Goal: Communication & Community: Answer question/provide support

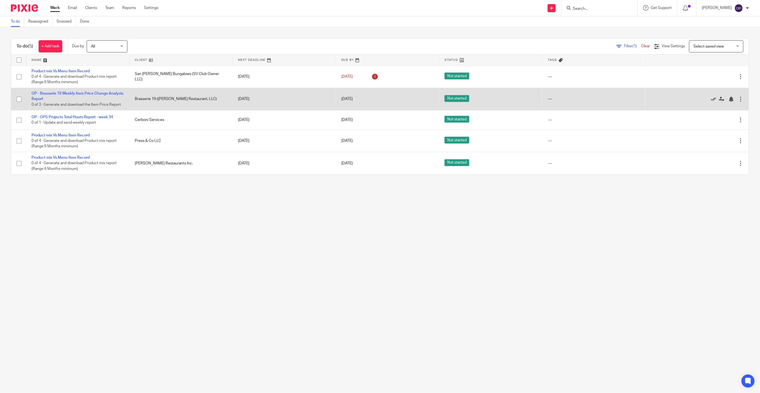
click at [711, 99] on icon at bounding box center [713, 98] width 5 height 5
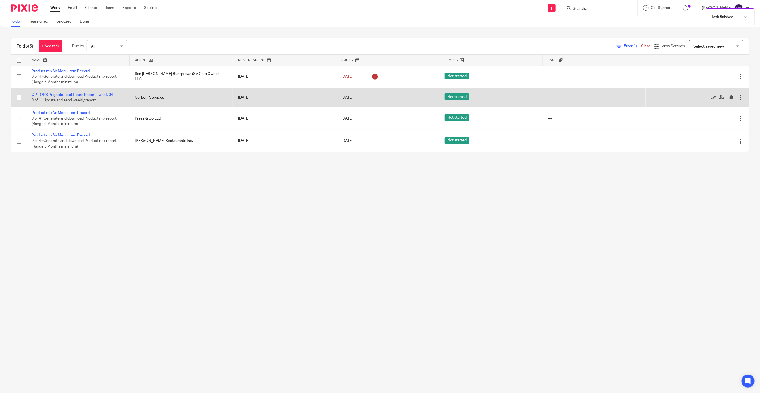
click at [55, 94] on link "OP - OPS Projects Total Hours Report - week 34" at bounding box center [73, 95] width 82 height 4
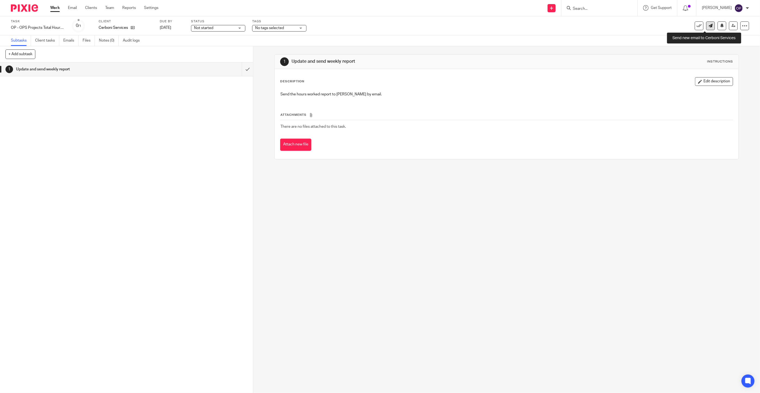
click at [709, 27] on icon at bounding box center [711, 26] width 4 height 4
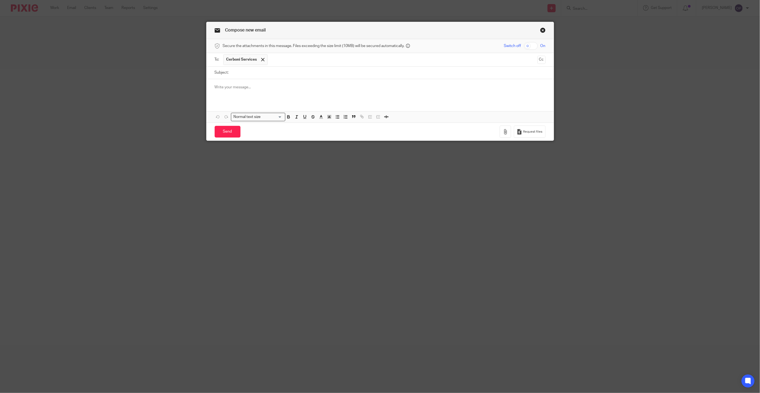
click at [229, 89] on p at bounding box center [380, 87] width 331 height 5
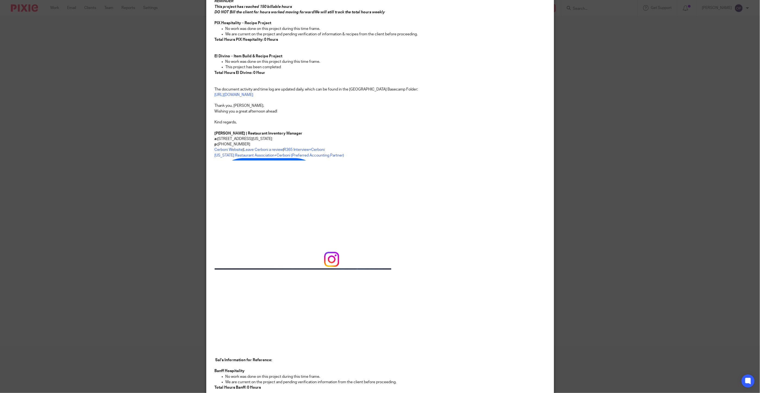
scroll to position [278, 0]
click at [411, 288] on p at bounding box center [380, 310] width 331 height 83
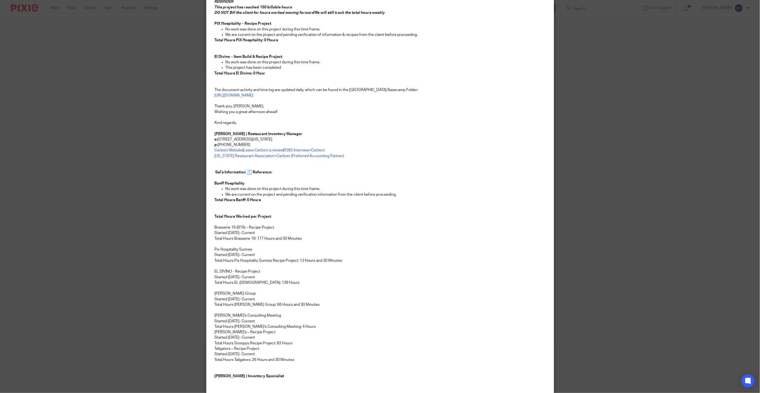
click at [248, 171] on strong "Sal’s Information for Reference:" at bounding box center [244, 172] width 57 height 4
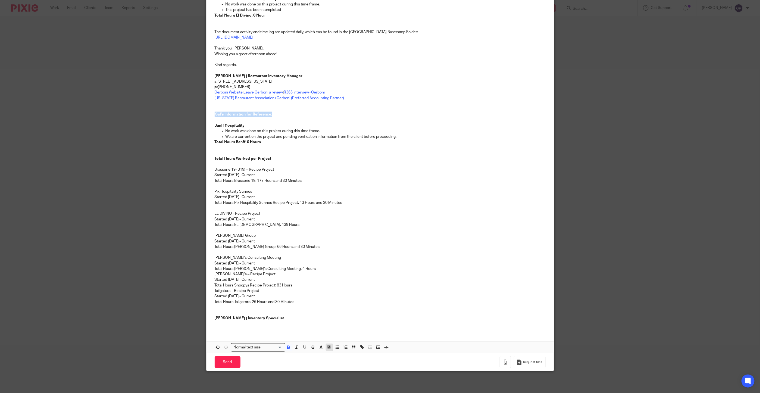
click at [327, 347] on icon "button" at bounding box center [329, 347] width 5 height 5
click at [343, 359] on li "color:#68BC00" at bounding box center [345, 360] width 4 height 4
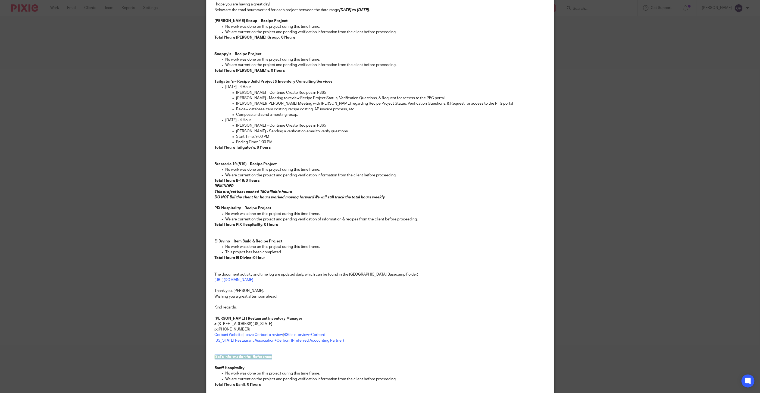
scroll to position [0, 0]
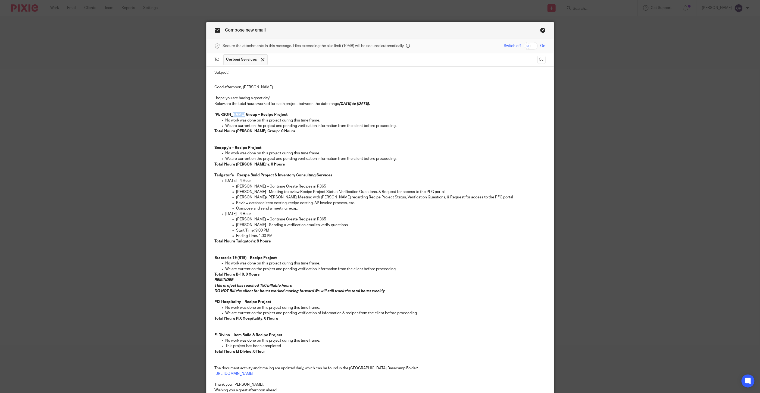
click at [234, 114] on strong "Carruth Group – Recipe Project" at bounding box center [251, 115] width 73 height 4
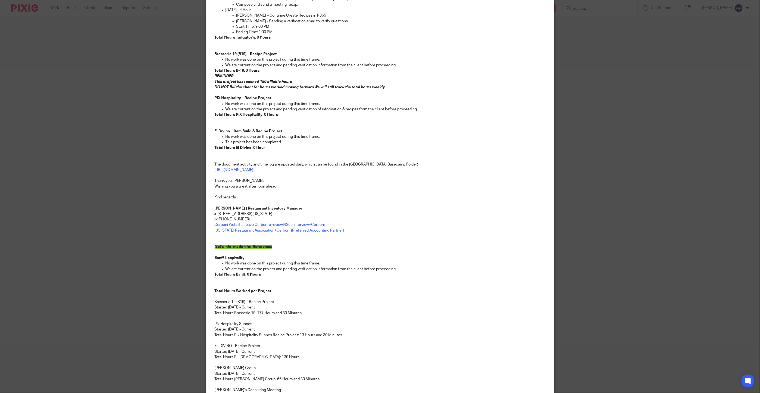
scroll to position [338, 0]
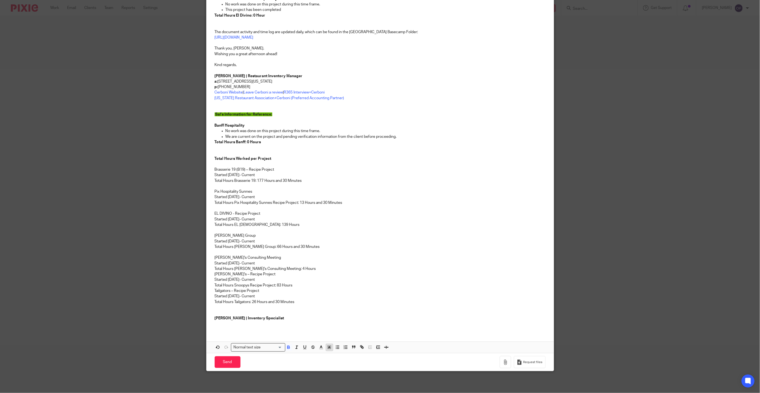
click at [328, 347] on icon "button" at bounding box center [329, 347] width 5 height 5
click at [343, 359] on li "color:#68BC00" at bounding box center [345, 360] width 4 height 4
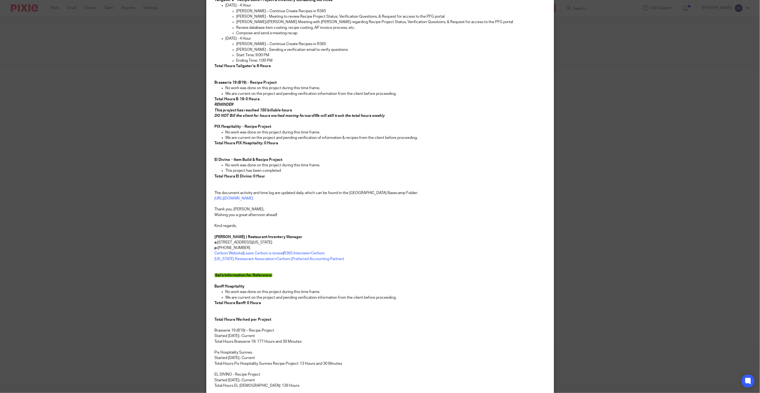
scroll to position [12, 0]
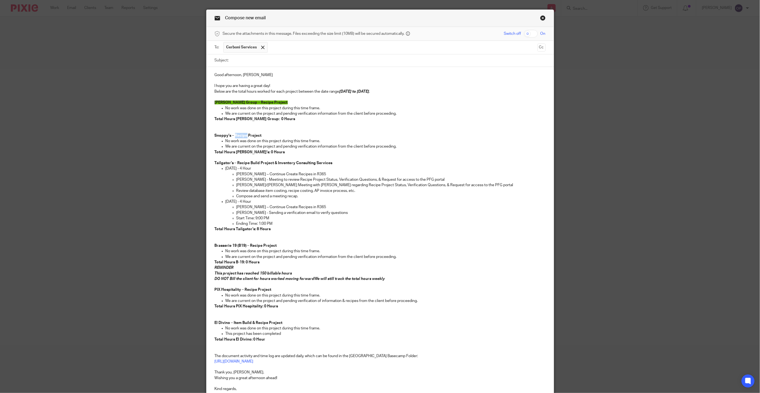
click at [240, 137] on strong "Snoppy's – Recipe Project" at bounding box center [238, 136] width 47 height 4
click at [250, 102] on span "Carruth Group – Recipe Project" at bounding box center [251, 103] width 73 height 4
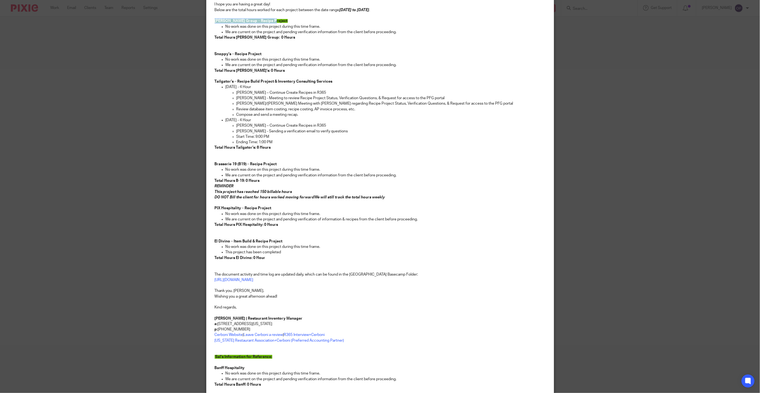
scroll to position [0, 0]
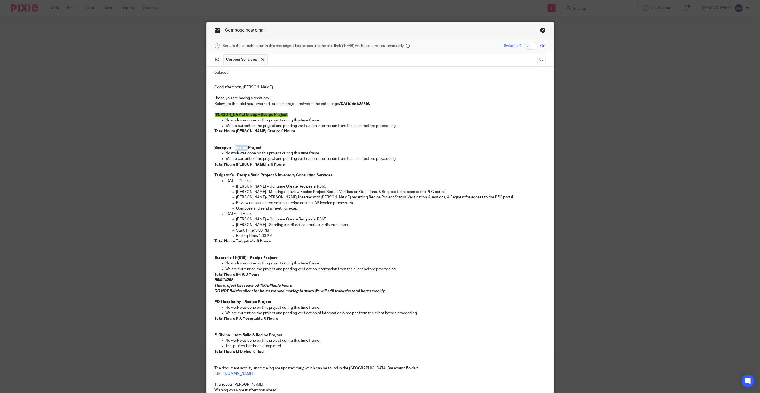
click at [240, 147] on strong "Snoppy's – Recipe Project" at bounding box center [238, 148] width 47 height 4
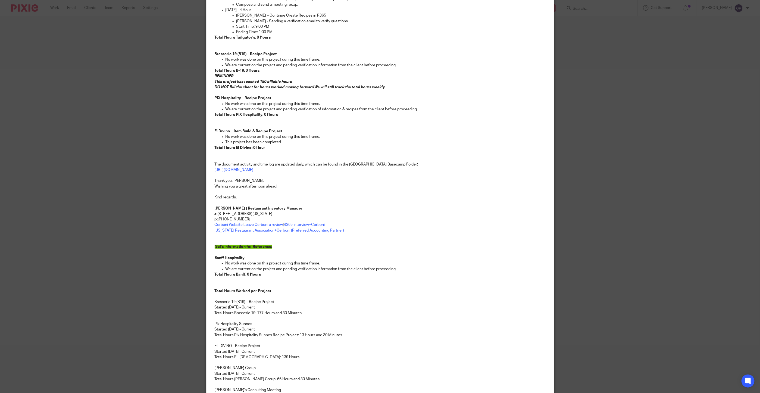
scroll to position [338, 0]
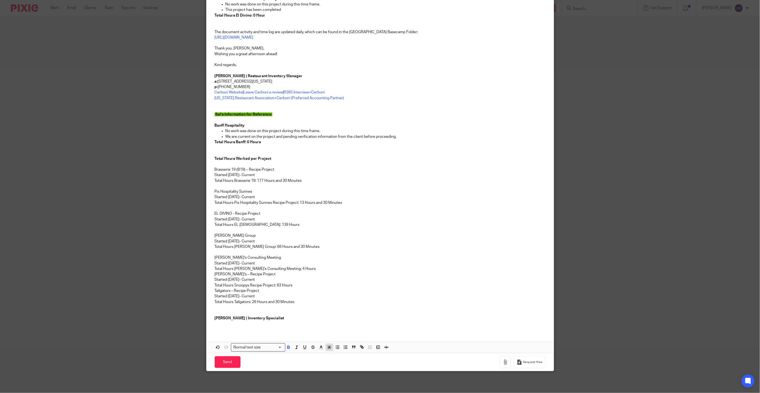
click at [328, 347] on rect "button" at bounding box center [328, 347] width 0 height 0
click at [343, 360] on li "color:#68BC00" at bounding box center [345, 360] width 4 height 4
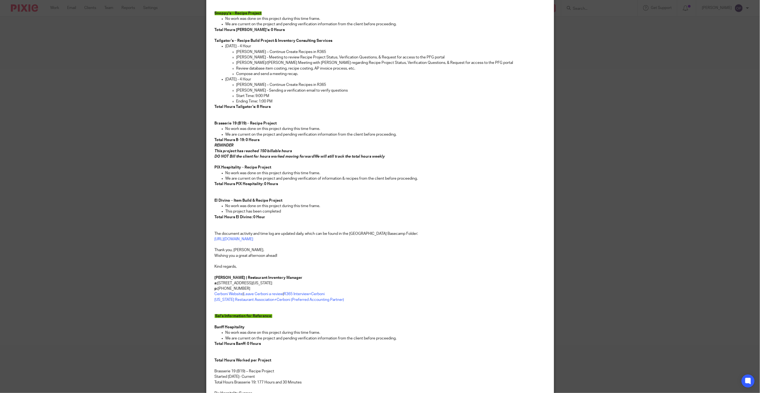
scroll to position [12, 0]
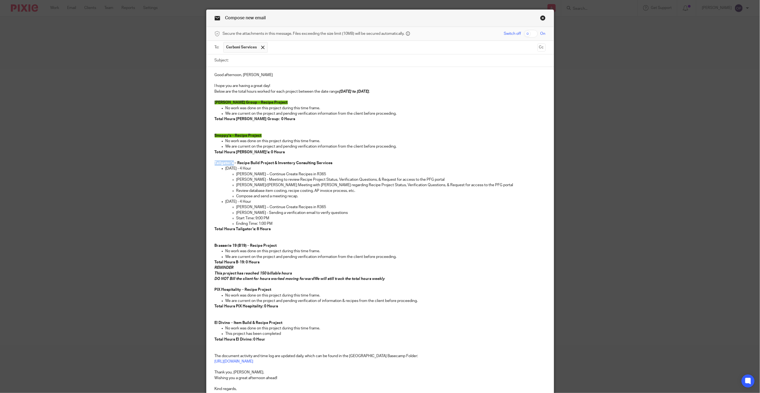
click at [225, 165] on strong "Tailgator’s – Recipe Build Project & Inventory Consulting Services" at bounding box center [274, 163] width 118 height 4
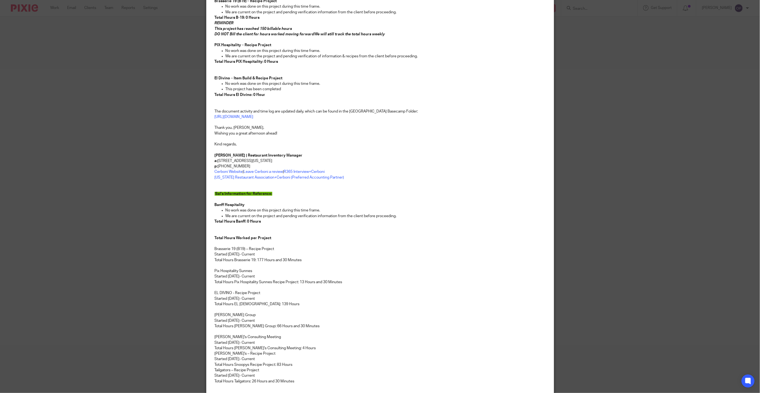
scroll to position [338, 0]
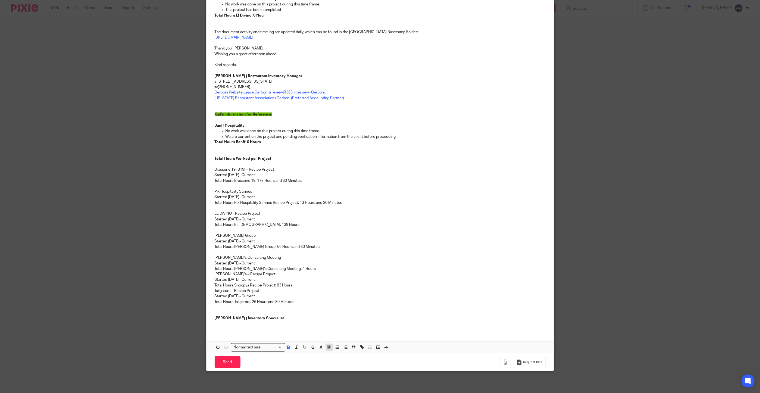
click at [327, 348] on icon "button" at bounding box center [329, 347] width 5 height 5
click at [343, 360] on li "color:#68BC00" at bounding box center [345, 360] width 4 height 4
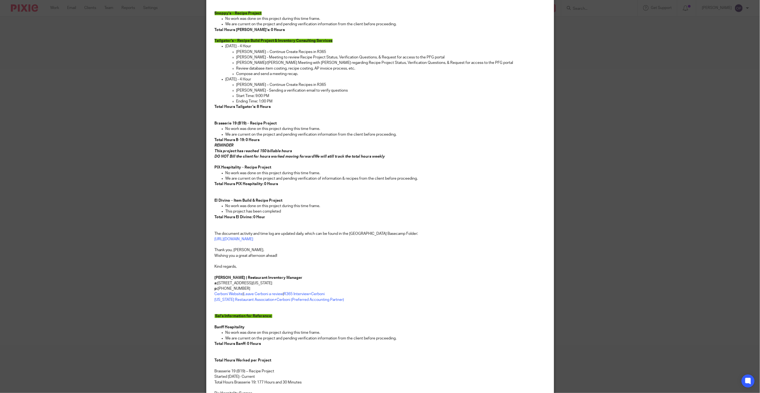
scroll to position [53, 0]
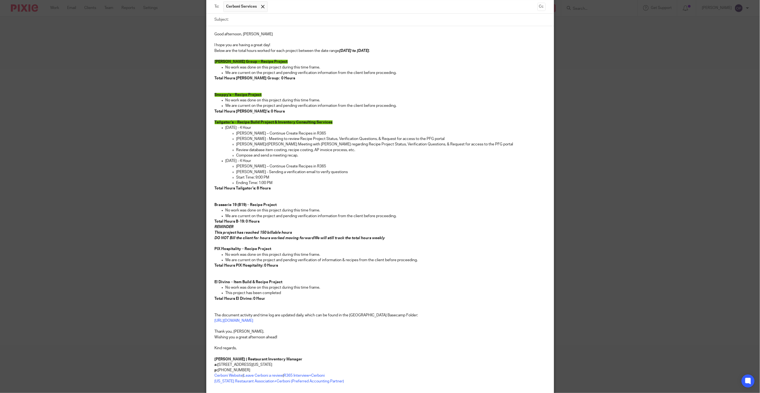
click at [233, 205] on strong "Brasserie 19 (B19) – Recipe Project" at bounding box center [246, 205] width 62 height 4
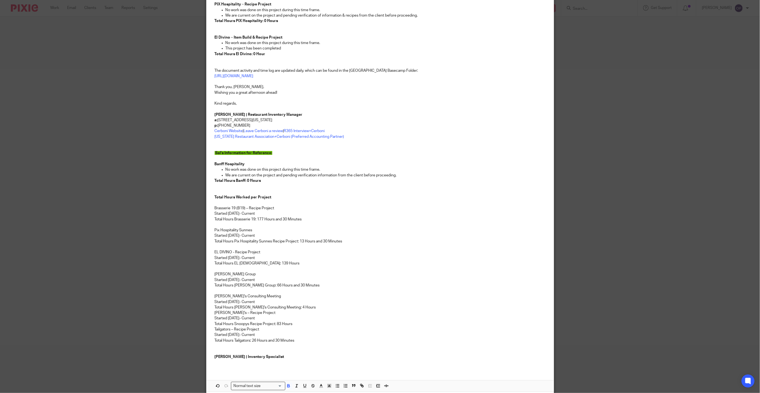
scroll to position [338, 0]
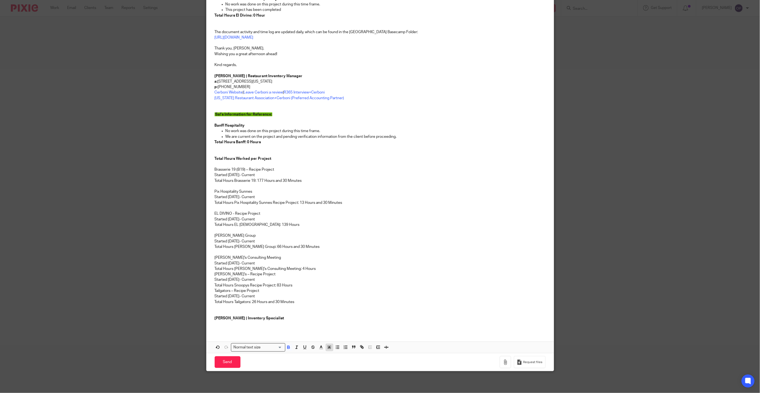
click at [327, 347] on icon "button" at bounding box center [329, 347] width 5 height 5
click at [343, 359] on li "color:#68BC00" at bounding box center [345, 360] width 4 height 4
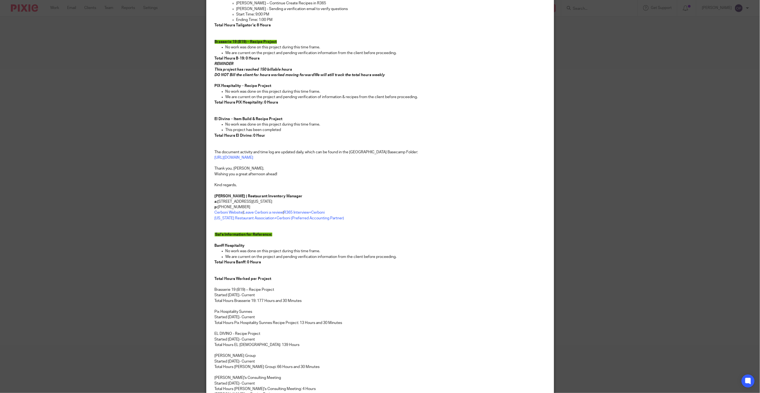
scroll to position [175, 0]
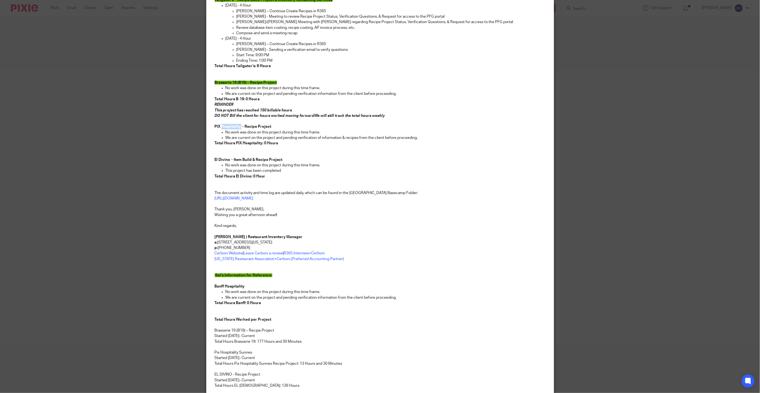
click at [237, 127] on strong "PIX Hospitality – Recipe Project" at bounding box center [243, 127] width 57 height 4
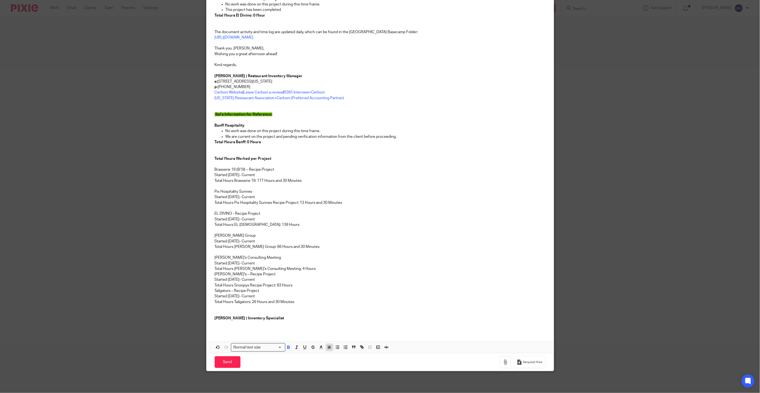
click at [331, 348] on rect "button" at bounding box center [331, 348] width 0 height 0
click at [343, 359] on li "color:#68BC00" at bounding box center [345, 360] width 4 height 4
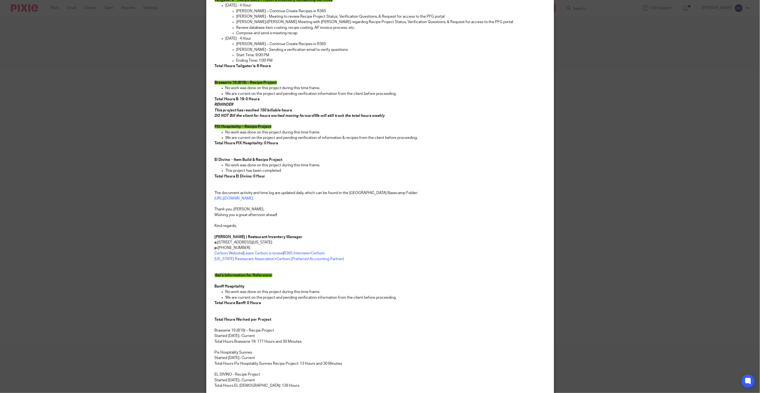
click at [241, 151] on p at bounding box center [380, 148] width 331 height 5
click at [241, 157] on p at bounding box center [380, 154] width 331 height 5
click at [238, 159] on strong "El Divino – Item Build & Recipe Project" at bounding box center [249, 160] width 68 height 4
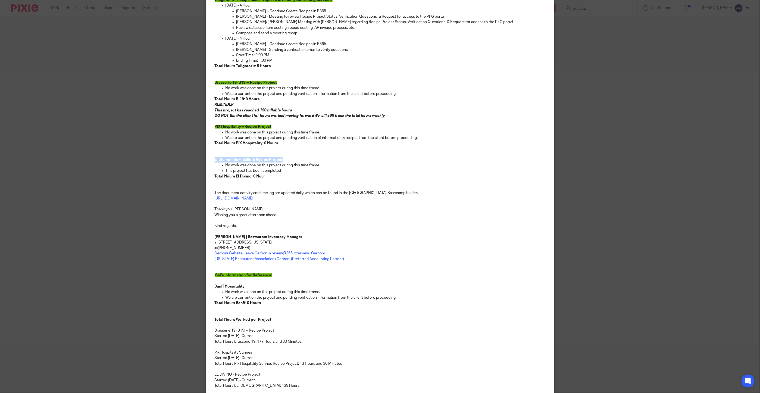
click at [238, 159] on strong "El Divino – Item Build & Recipe Project" at bounding box center [249, 160] width 68 height 4
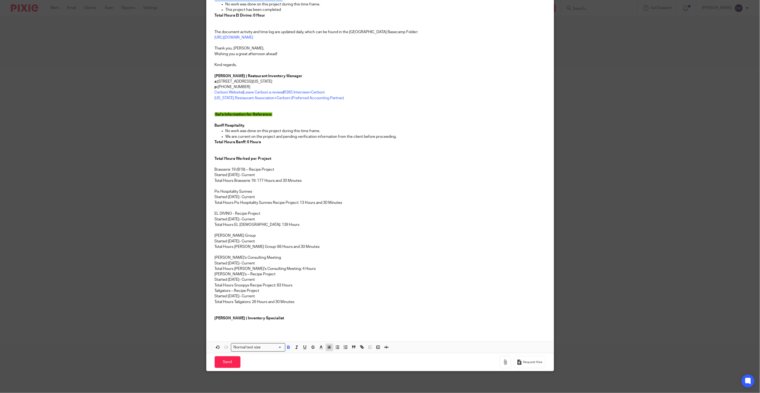
click at [329, 347] on icon "button" at bounding box center [329, 347] width 5 height 5
click at [343, 360] on li "color:#68BC00" at bounding box center [345, 360] width 4 height 4
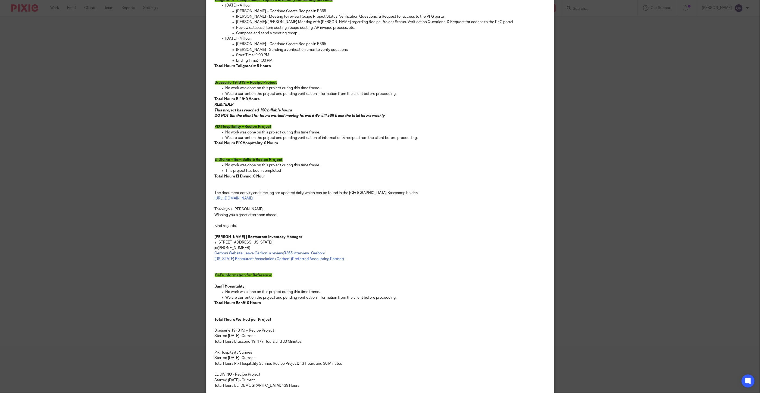
scroll to position [0, 0]
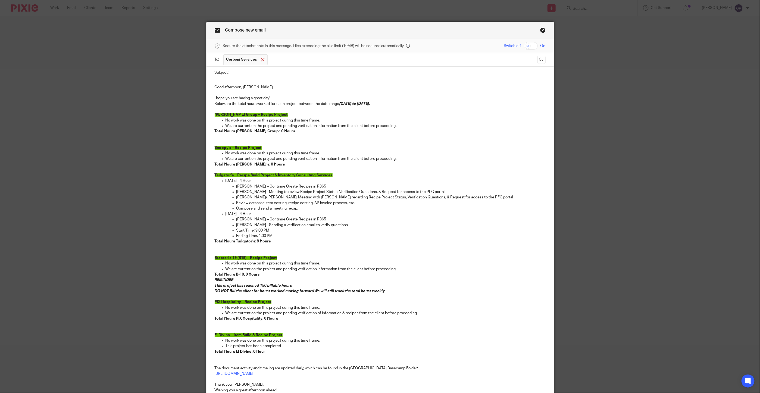
click at [261, 60] on span at bounding box center [263, 60] width 4 height 4
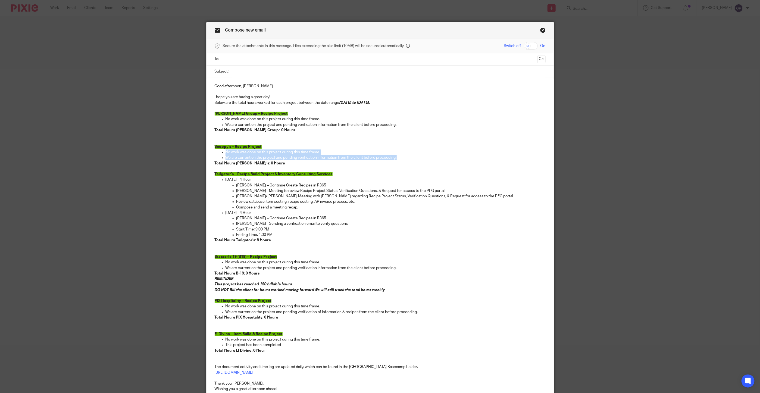
drag, startPoint x: 396, startPoint y: 157, endPoint x: 222, endPoint y: 154, distance: 174.0
click at [222, 154] on ul "No work was done on this project during this time frame. We are current on the …" at bounding box center [380, 154] width 331 height 11
click at [417, 312] on p "We are current on the project and pending verification of information & recipes…" at bounding box center [386, 311] width 320 height 5
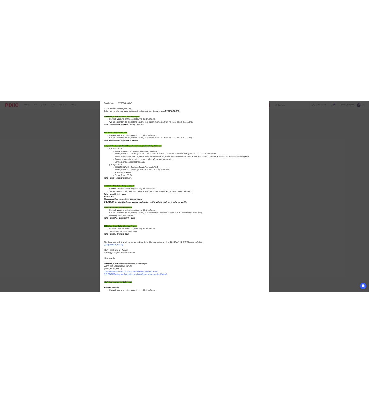
scroll to position [41, 0]
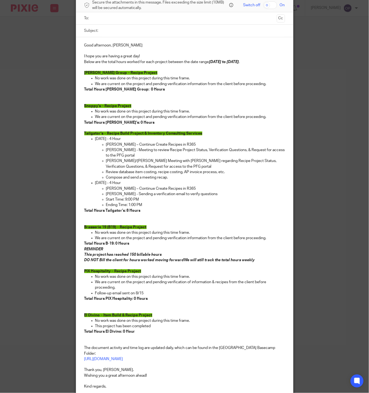
drag, startPoint x: 213, startPoint y: 61, endPoint x: 220, endPoint y: 66, distance: 9.2
click at [213, 61] on em "8/7/25 to 8/13/25" at bounding box center [224, 62] width 30 height 4
click at [230, 93] on p at bounding box center [184, 94] width 201 height 5
click at [131, 143] on p "Omar – Continue Create Recipes in R365" at bounding box center [195, 144] width 179 height 5
drag, startPoint x: 90, startPoint y: 183, endPoint x: 167, endPoint y: 204, distance: 79.6
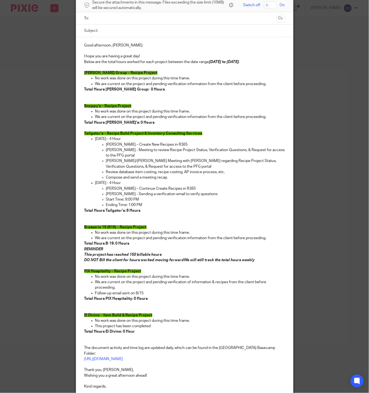
click at [167, 204] on ul "8/12/25 - 4 Hour Omar – Create New Recipes in R365 Sal - Meeting to review Reci…" at bounding box center [184, 171] width 201 height 71
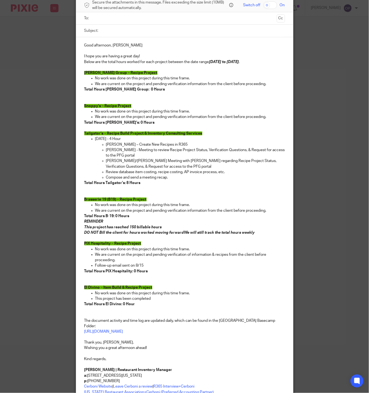
click at [171, 178] on p "Compose and send a meeting recap." at bounding box center [195, 177] width 179 height 5
drag, startPoint x: 118, startPoint y: 154, endPoint x: 220, endPoint y: 151, distance: 102.0
click at [220, 151] on p "Sal - Meeting to review Recipe Project Status, Verification Questions, & Reques…" at bounding box center [195, 152] width 179 height 11
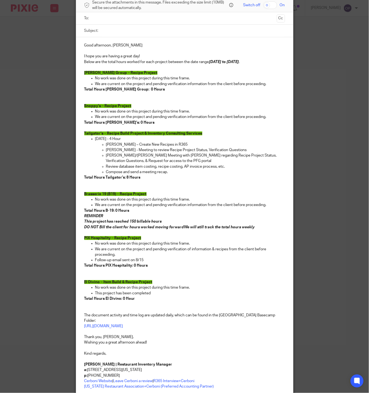
click at [258, 170] on p "Compose and send a meeting recap." at bounding box center [195, 171] width 179 height 5
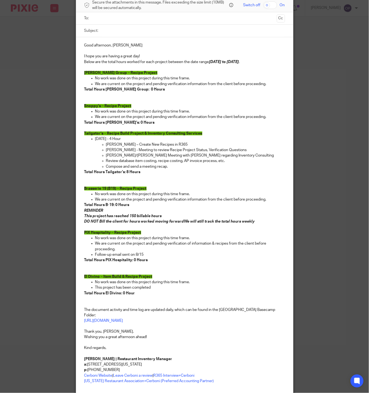
click at [164, 145] on p "Omar – Create New Recipes in R365" at bounding box center [195, 144] width 179 height 5
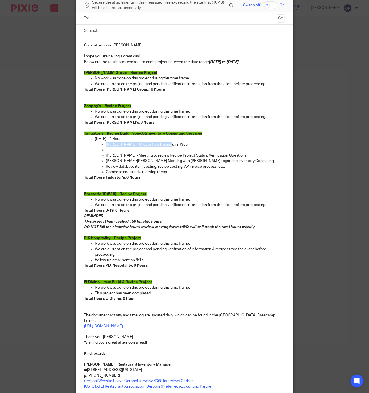
drag, startPoint x: 174, startPoint y: 145, endPoint x: 96, endPoint y: 147, distance: 77.5
click at [96, 147] on ul "Omar – Create New Recipes in R365" at bounding box center [190, 147] width 190 height 11
copy p "Omar – Create New Recipes in R365"
click at [126, 150] on p at bounding box center [195, 149] width 179 height 5
click at [106, 151] on p "Omar – Create New Recipes in R365" at bounding box center [195, 149] width 179 height 5
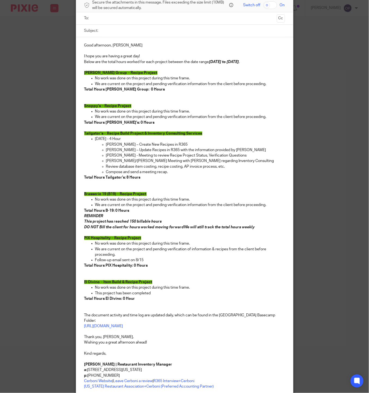
click at [149, 173] on p "Compose and send a meeting recap." at bounding box center [195, 171] width 179 height 5
click at [175, 171] on p "Compose and send a meeting recap." at bounding box center [195, 171] width 179 height 5
drag, startPoint x: 171, startPoint y: 174, endPoint x: 97, endPoint y: 167, distance: 74.7
click at [97, 167] on li "8/12/25 - 4 Hour Omar – Create New Recipes in R365 Omar – Update Recipes in R36…" at bounding box center [190, 155] width 190 height 39
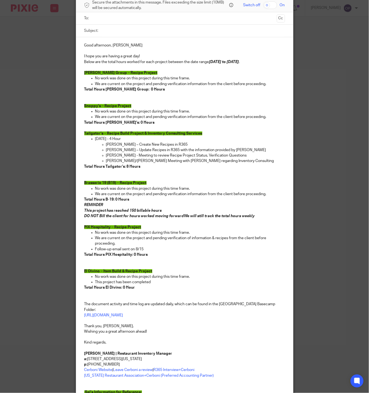
click at [124, 168] on strong "Total Hours Tailgator’s: 8 Hours" at bounding box center [112, 167] width 56 height 4
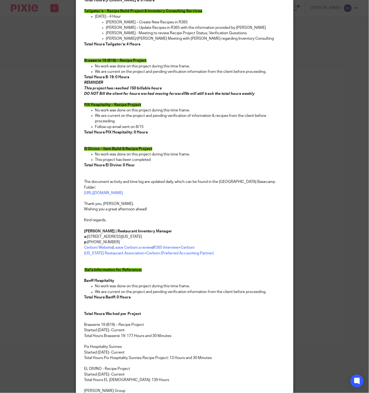
scroll to position [285, 0]
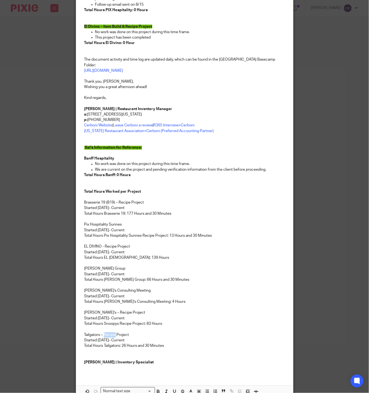
click at [102, 331] on p "Total Hours Snoopys Recipe Project: 83 Hours Tailgators – Recipe Project" at bounding box center [184, 329] width 201 height 17
click at [124, 330] on p "Total Hours Snoopys Recipe Project: 83 Hours Tailgators – Recipe Project" at bounding box center [184, 329] width 201 height 17
drag, startPoint x: 127, startPoint y: 330, endPoint x: 82, endPoint y: 329, distance: 45.7
click at [84, 329] on p "Total Hours Snoopys Recipe Project: 83 Hours Tailgators – Recipe Project" at bounding box center [184, 329] width 201 height 17
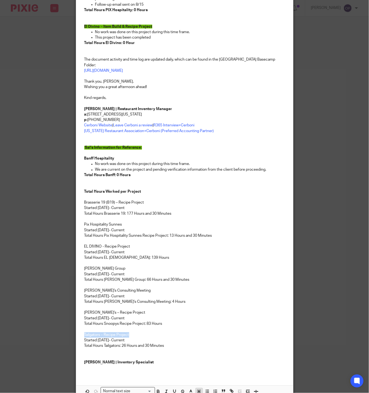
click at [196, 389] on icon "button" at bounding box center [198, 391] width 5 height 5
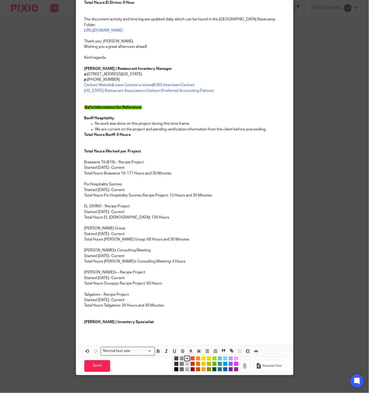
click at [223, 362] on li "color:#009CE0" at bounding box center [225, 364] width 4 height 4
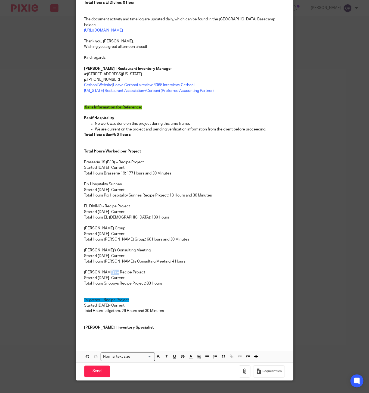
click at [105, 270] on p "Snoopy's – Recipe Project" at bounding box center [184, 272] width 201 height 5
click at [196, 354] on icon "button" at bounding box center [198, 356] width 5 height 5
click at [223, 367] on li "color:#009CE0" at bounding box center [225, 369] width 4 height 4
click at [104, 246] on p "Snoopy's Consulting Meeting" at bounding box center [184, 247] width 201 height 11
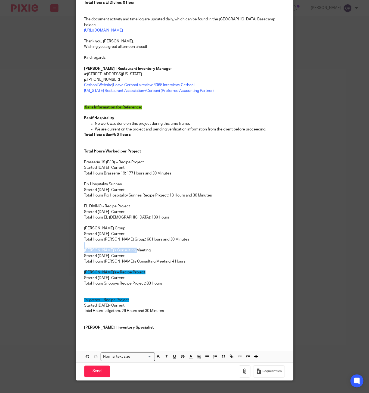
click at [104, 246] on p "Snoopy's Consulting Meeting" at bounding box center [184, 247] width 201 height 11
click at [196, 354] on icon "button" at bounding box center [198, 356] width 5 height 5
click at [223, 367] on li "color:#009CE0" at bounding box center [225, 369] width 4 height 4
click at [92, 224] on p "Carruth Group" at bounding box center [184, 225] width 201 height 11
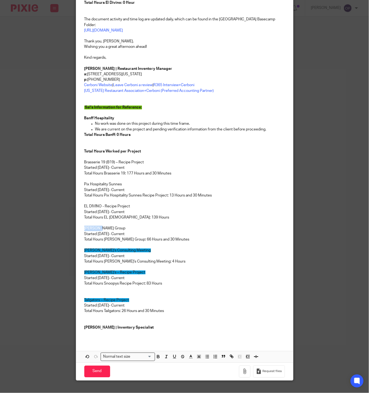
click at [92, 224] on p "Carruth Group" at bounding box center [184, 225] width 201 height 11
click at [196, 354] on icon "button" at bounding box center [198, 356] width 5 height 5
click at [223, 367] on li "color:#009CE0" at bounding box center [225, 369] width 4 height 4
click at [101, 204] on p "EL DIVINO - Recipe Project" at bounding box center [184, 206] width 201 height 5
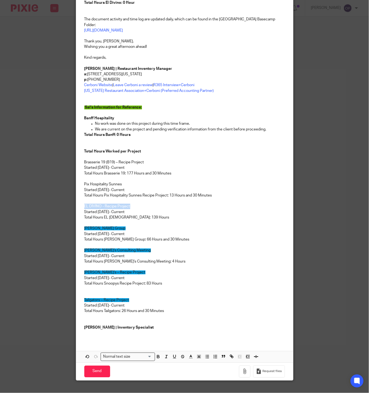
click at [101, 204] on p "EL DIVINO - Recipe Project" at bounding box center [184, 206] width 201 height 5
click at [196, 354] on icon "button" at bounding box center [198, 356] width 5 height 5
click at [223, 367] on li "color:#009CE0" at bounding box center [225, 369] width 4 height 4
click at [92, 182] on p "Pix Hospitality Sunnes" at bounding box center [184, 184] width 201 height 5
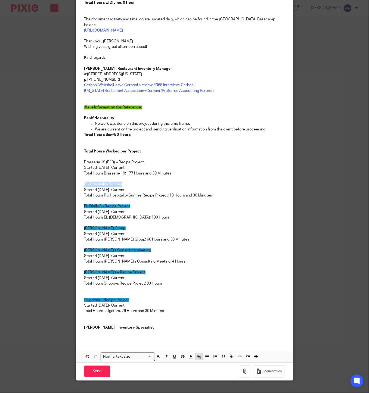
click at [197, 354] on icon "button" at bounding box center [198, 356] width 5 height 5
click at [223, 367] on li "color:#009CE0" at bounding box center [225, 369] width 4 height 4
click at [95, 160] on p "Brasserie 19 (B19) – Recipe Project" at bounding box center [184, 162] width 201 height 5
click at [196, 354] on icon "button" at bounding box center [198, 356] width 5 height 5
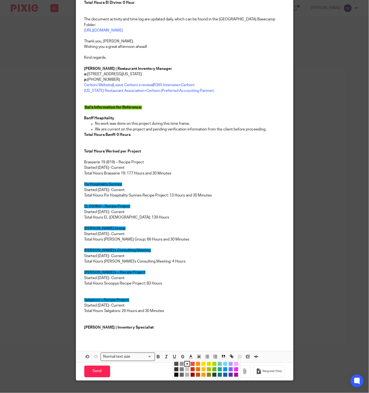
click at [223, 367] on li "color:#009CE0" at bounding box center [225, 369] width 4 height 4
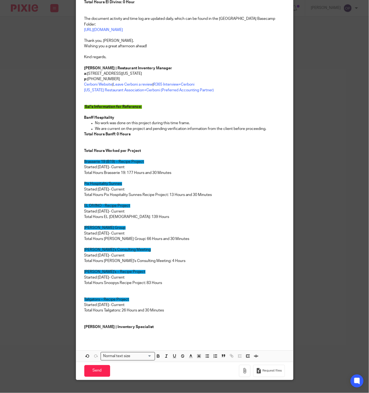
scroll to position [331, 0]
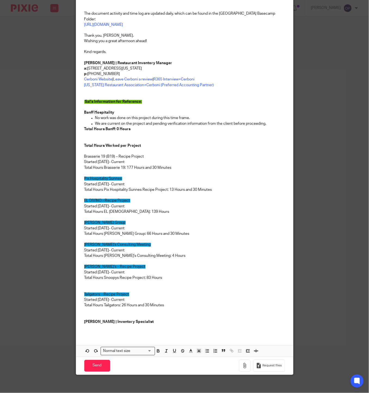
click at [118, 154] on p "Brasserie 19 (B19) – Recipe Project" at bounding box center [184, 156] width 201 height 5
click at [196, 349] on icon "button" at bounding box center [198, 351] width 5 height 5
click at [223, 362] on li "color:#009CE0" at bounding box center [225, 364] width 4 height 4
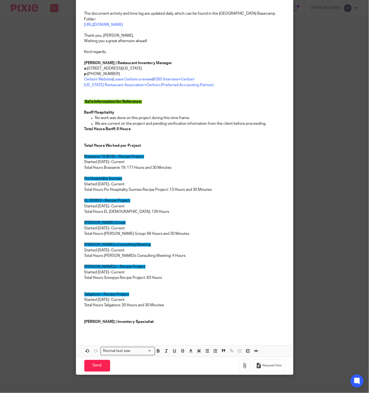
click at [166, 303] on p "Total Hours Tailgators: 30 Hours and 30 Minutes" at bounding box center [184, 305] width 201 height 5
click at [126, 320] on strong "| Inventory Specialist" at bounding box center [135, 322] width 38 height 4
click at [190, 351] on line "button" at bounding box center [190, 351] width 1 height 0
click at [223, 367] on li "color:#0062B1" at bounding box center [225, 369] width 4 height 4
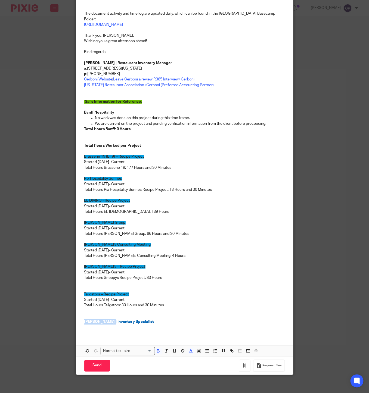
click at [185, 319] on p "Omar Pereney | Inventory Specialist" at bounding box center [184, 321] width 201 height 5
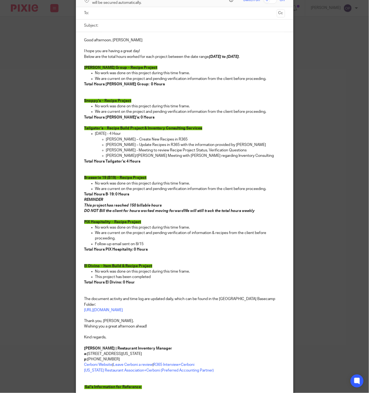
scroll to position [0, 0]
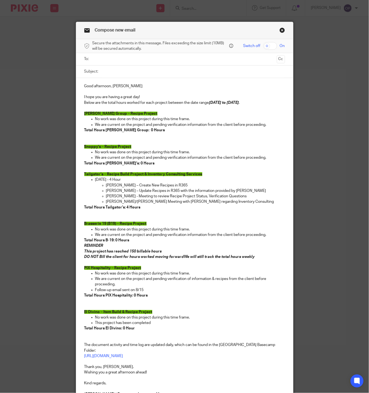
click at [108, 64] on ul at bounding box center [185, 59] width 184 height 9
click at [108, 61] on input "text" at bounding box center [184, 59] width 180 height 6
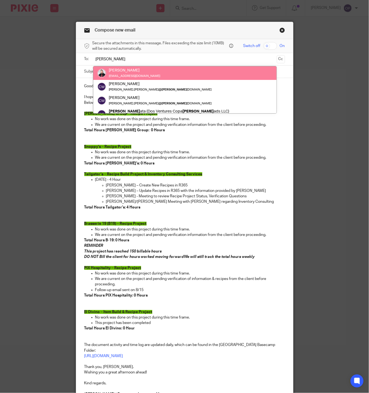
type input "sal"
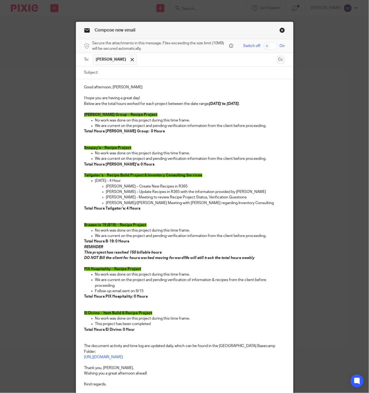
click at [277, 60] on button "Cc" at bounding box center [281, 60] width 8 height 8
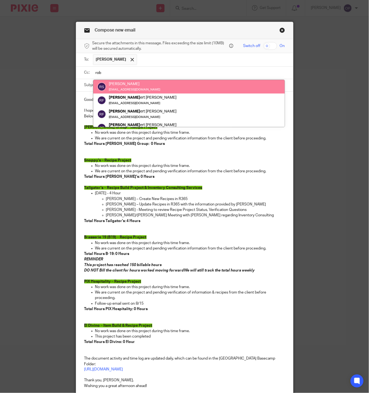
type input "rob"
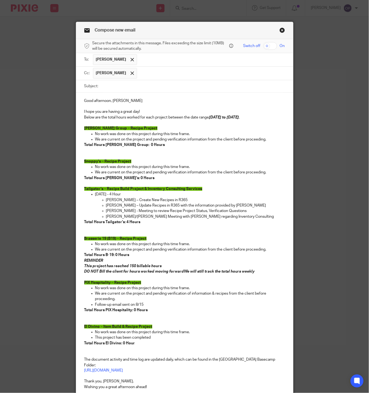
click at [139, 86] on input "Subject:" at bounding box center [193, 86] width 184 height 12
click at [123, 86] on input "Subject:" at bounding box center [193, 86] width 184 height 12
paste input "Tailgators - Recipe Project Activity Log 8-18-25"
type input "Tailgators - Recipe Project Activity Log 8-18-25"
click at [186, 86] on input "Tailgators - Recipe Project Activity Log 8-18-25" at bounding box center [193, 86] width 184 height 12
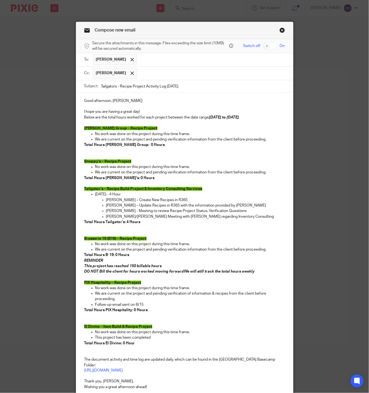
drag, startPoint x: 186, startPoint y: 86, endPoint x: 63, endPoint y: 86, distance: 123.1
click at [63, 86] on div "Compose new email Secure the attachments in this message. Files exceeding the s…" at bounding box center [184, 196] width 369 height 393
paste input "OPS Projects Total Hours 8/7/25 to 8/13/25"
click at [148, 89] on input "OPS Projects Total Hours 8/7/25 to 8/13/25" at bounding box center [193, 86] width 184 height 12
click at [166, 88] on input "OPS Projects Total Hours 8/14/25 to 8/13/25" at bounding box center [193, 86] width 184 height 12
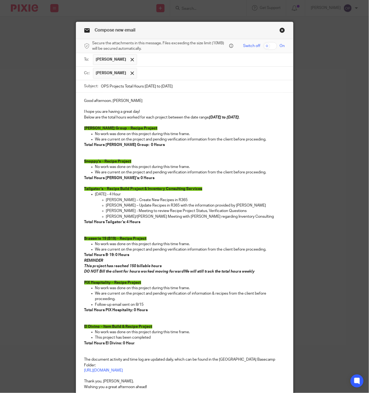
type input "OPS Projects Total Hours 8/14/25 to 8/20/25"
click at [148, 229] on p at bounding box center [184, 227] width 201 height 5
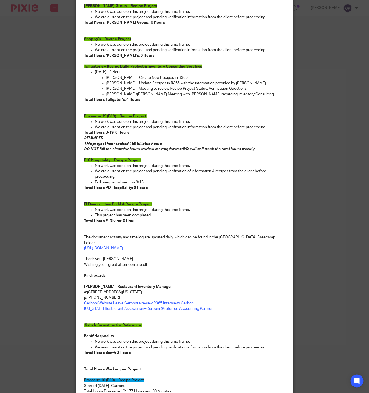
scroll to position [347, 0]
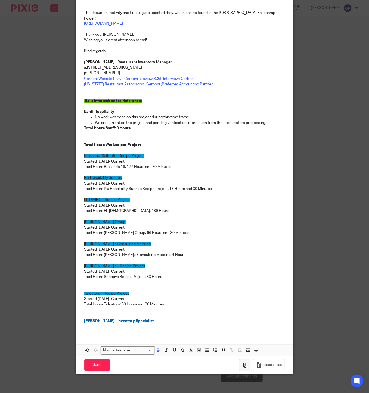
click at [243, 364] on icon "button" at bounding box center [244, 365] width 5 height 5
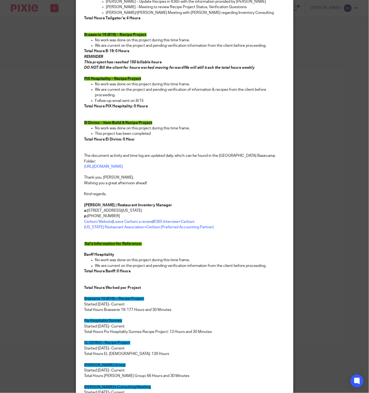
scroll to position [378, 0]
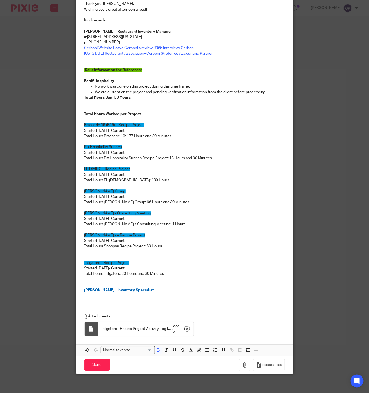
click at [84, 293] on p at bounding box center [184, 295] width 201 height 5
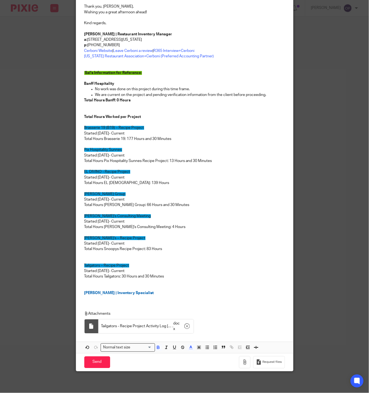
scroll to position [373, 0]
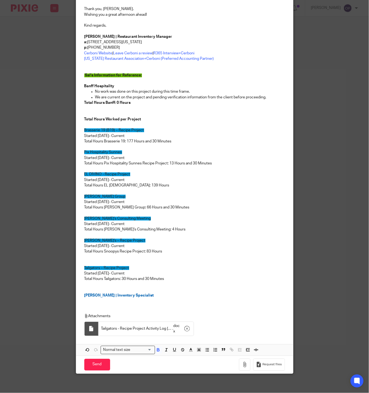
click at [116, 288] on p at bounding box center [184, 289] width 201 height 5
click at [79, 290] on div "Good afternoon, Julia I hope you are having a great day! Below are the total ho…" at bounding box center [184, 11] width 217 height 582
click at [94, 364] on input "Send" at bounding box center [97, 365] width 26 height 12
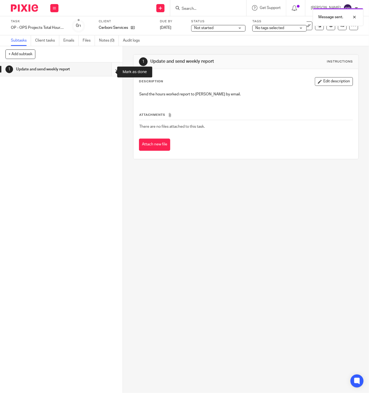
click at [107, 72] on input "submit" at bounding box center [61, 70] width 123 height 14
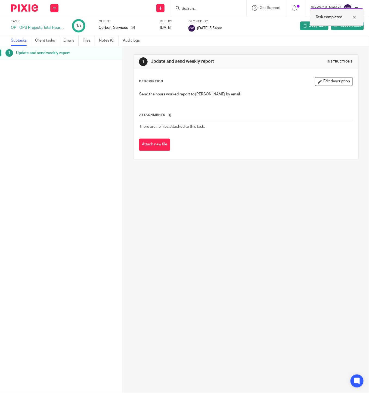
click at [356, 15] on div at bounding box center [350, 17] width 15 height 7
click at [46, 40] on link "Client tasks" at bounding box center [47, 40] width 24 height 11
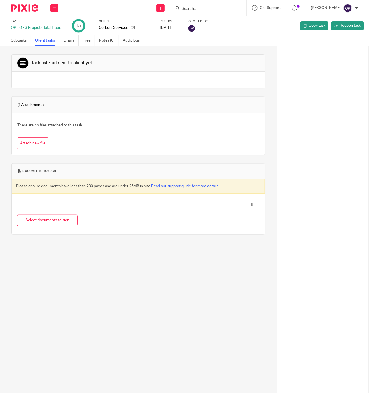
click at [19, 5] on img at bounding box center [24, 7] width 27 height 7
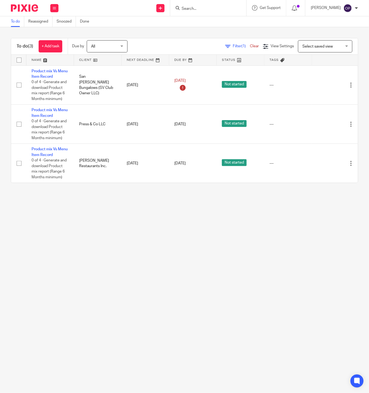
scroll to position [0, 13]
